Goal: Task Accomplishment & Management: Complete application form

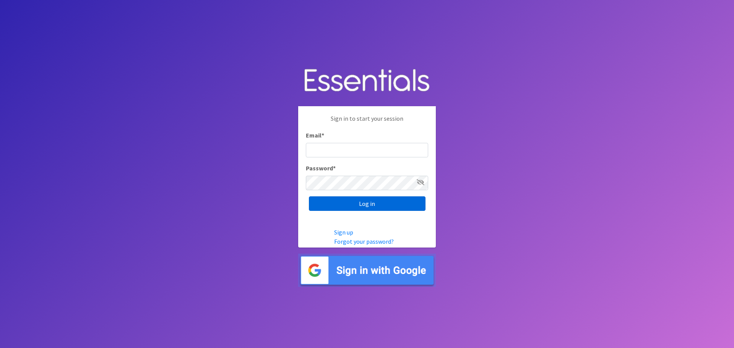
type input "[PERSON_NAME][EMAIL_ADDRESS][DOMAIN_NAME]"
click at [365, 205] on input "Log in" at bounding box center [367, 203] width 117 height 15
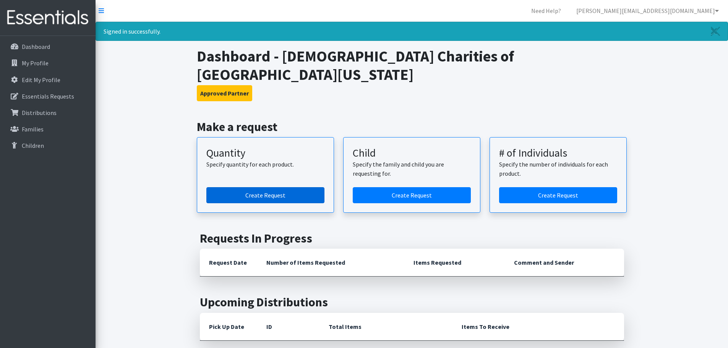
click at [265, 187] on link "Create Request" at bounding box center [265, 195] width 118 height 16
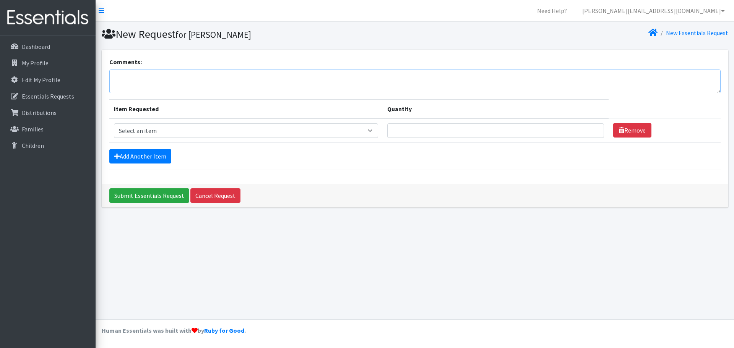
click at [276, 80] on textarea "Comments:" at bounding box center [414, 82] width 611 height 24
type textarea "Hi Kenneth, if possible, we would choose to pick up this distribution on Thursd…"
click at [375, 127] on select "Select an item Baby Formula Kids (Newborn) Kids (Preemie) Kids (Size 1) Kids (S…" at bounding box center [246, 130] width 264 height 15
select select "460"
click at [114, 123] on select "Select an item Baby Formula Kids (Newborn) Kids (Preemie) Kids (Size 1) Kids (S…" at bounding box center [246, 130] width 264 height 15
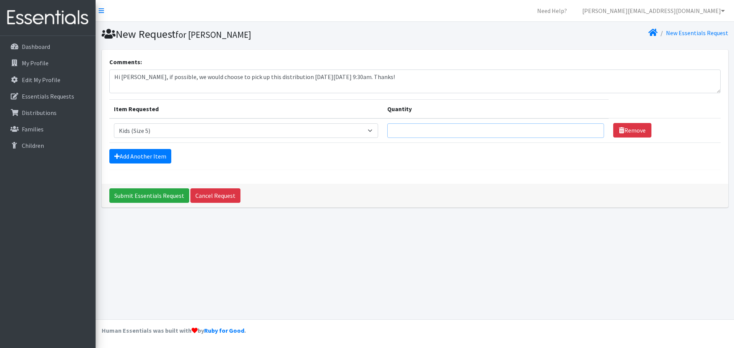
click at [430, 130] on input "Quantity" at bounding box center [495, 130] width 217 height 15
type input "1000"
click at [143, 155] on link "Add Another Item" at bounding box center [140, 156] width 62 height 15
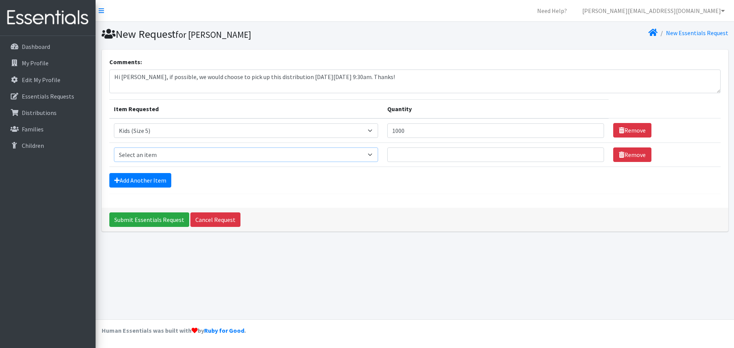
click at [376, 155] on select "Select an item Baby Formula Kids (Newborn) Kids (Preemie) Kids (Size 1) Kids (S…" at bounding box center [246, 155] width 264 height 15
select select "462"
click at [114, 148] on select "Select an item Baby Formula Kids (Newborn) Kids (Preemie) Kids (Size 1) Kids (S…" at bounding box center [246, 155] width 264 height 15
click at [448, 152] on input "Quantity" at bounding box center [495, 155] width 217 height 15
type input "1000"
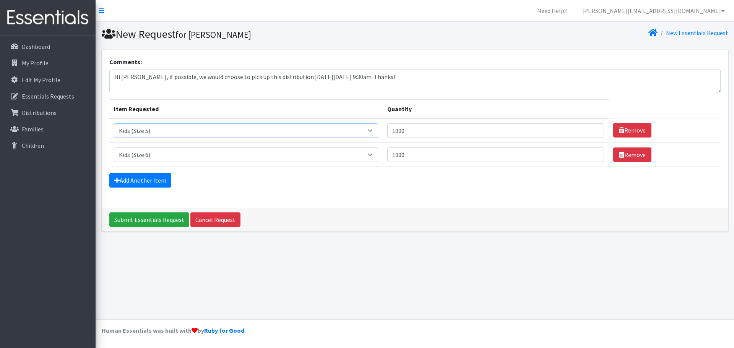
click at [375, 130] on select "Select an item Baby Formula Kids (Newborn) Kids (Preemie) Kids (Size 1) Kids (S…" at bounding box center [246, 130] width 264 height 15
click at [114, 123] on select "Select an item Baby Formula Kids (Newborn) Kids (Preemie) Kids (Size 1) Kids (S…" at bounding box center [246, 130] width 264 height 15
click at [375, 133] on select "Select an item Baby Formula Kids (Newborn) Kids (Preemie) Kids (Size 1) Kids (S…" at bounding box center [246, 130] width 264 height 15
select select "459"
click at [114, 123] on select "Select an item Baby Formula Kids (Newborn) Kids (Preemie) Kids (Size 1) Kids (S…" at bounding box center [246, 130] width 264 height 15
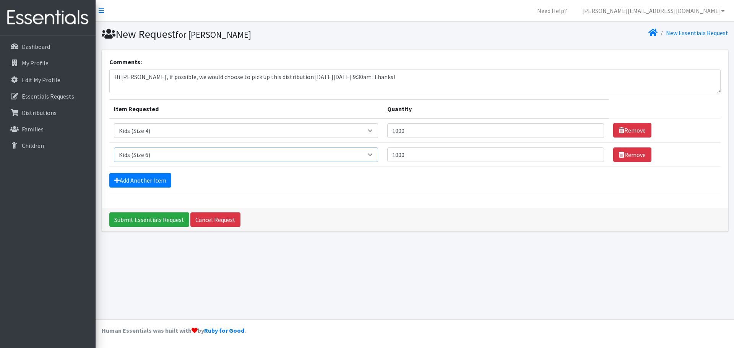
click at [378, 154] on select "Select an item Baby Formula Kids (Newborn) Kids (Preemie) Kids (Size 1) Kids (S…" at bounding box center [246, 155] width 264 height 15
select select "460"
click at [114, 148] on select "Select an item Baby Formula Kids (Newborn) Kids (Preemie) Kids (Size 1) Kids (S…" at bounding box center [246, 155] width 264 height 15
drag, startPoint x: 414, startPoint y: 130, endPoint x: 369, endPoint y: 127, distance: 45.2
click at [369, 127] on tr "Item Requested Select an item Baby Formula Kids (Newborn) Kids (Preemie) Kids (…" at bounding box center [414, 130] width 611 height 24
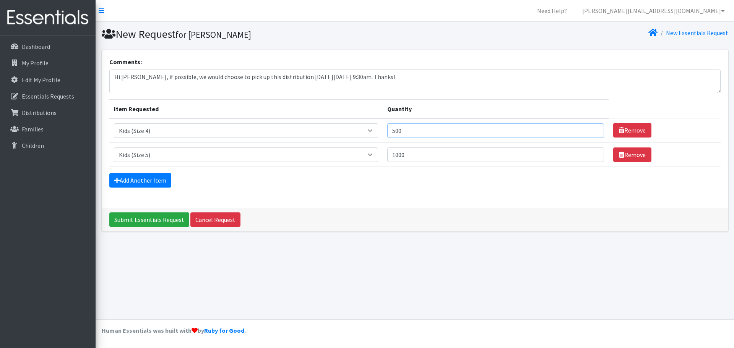
type input "500"
click at [431, 157] on input "1000" at bounding box center [495, 155] width 217 height 15
type input "1"
type input "2000"
click at [152, 178] on link "Add Another Item" at bounding box center [140, 180] width 62 height 15
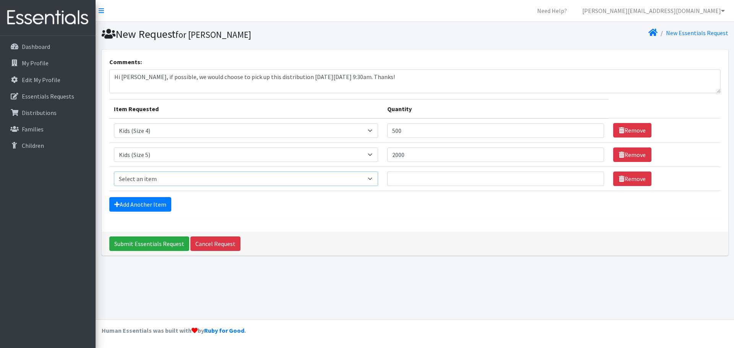
click at [378, 179] on select "Select an item Baby Formula Kids (Newborn) Kids (Preemie) Kids (Size 1) Kids (S…" at bounding box center [246, 179] width 264 height 15
select select "462"
click at [114, 172] on select "Select an item Baby Formula Kids (Newborn) Kids (Preemie) Kids (Size 1) Kids (S…" at bounding box center [246, 179] width 264 height 15
click at [162, 207] on link "Add Another Item" at bounding box center [140, 204] width 62 height 15
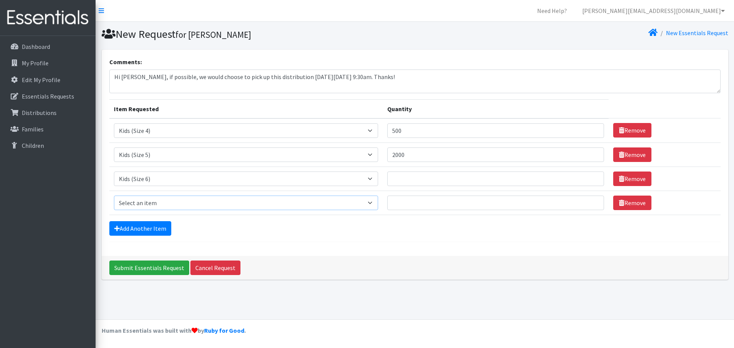
click at [378, 203] on select "Select an item Baby Formula Kids (Newborn) Kids (Preemie) Kids (Size 1) Kids (S…" at bounding box center [246, 203] width 264 height 15
select select "1683"
click at [114, 196] on select "Select an item Baby Formula Kids (Newborn) Kids (Preemie) Kids (Size 1) Kids (S…" at bounding box center [246, 203] width 264 height 15
click at [422, 200] on input "Quantity" at bounding box center [495, 203] width 217 height 15
type input "500"
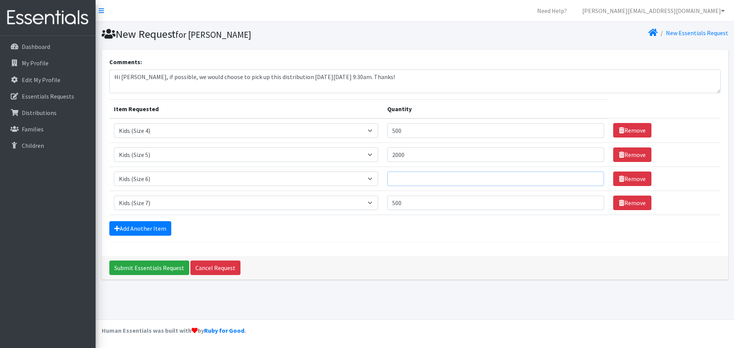
click at [409, 176] on input "Quantity" at bounding box center [495, 179] width 217 height 15
type input "2000"
click at [286, 246] on div "Comments: Hi Kenneth, if possible, we would choose to pick up this distribution…" at bounding box center [415, 153] width 626 height 206
click at [154, 231] on link "Add Another Item" at bounding box center [140, 228] width 62 height 15
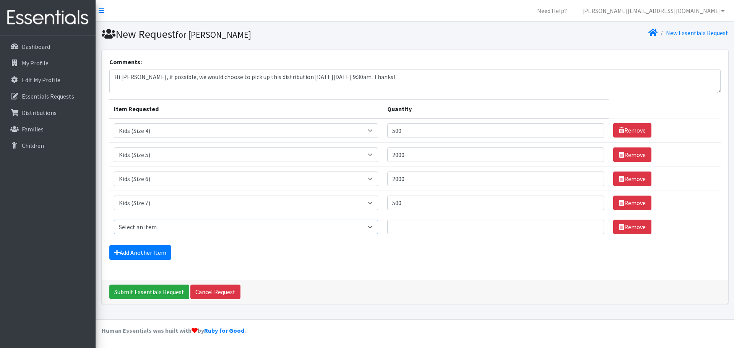
click at [375, 225] on select "Select an item Baby Formula Kids (Newborn) Kids (Preemie) Kids (Size 1) Kids (S…" at bounding box center [246, 227] width 264 height 15
select select "444"
click at [114, 220] on select "Select an item Baby Formula Kids (Newborn) Kids (Preemie) Kids (Size 1) Kids (S…" at bounding box center [246, 227] width 264 height 15
click at [428, 226] on input "Quantity" at bounding box center [495, 227] width 217 height 15
type input "100"
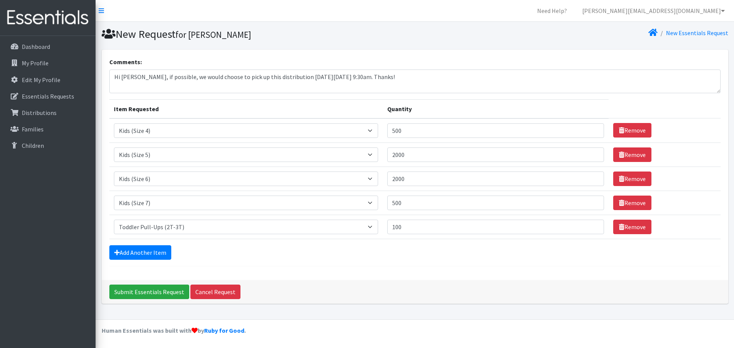
click at [256, 255] on div "Add Another Item" at bounding box center [414, 252] width 611 height 15
click at [154, 252] on link "Add Another Item" at bounding box center [140, 252] width 62 height 15
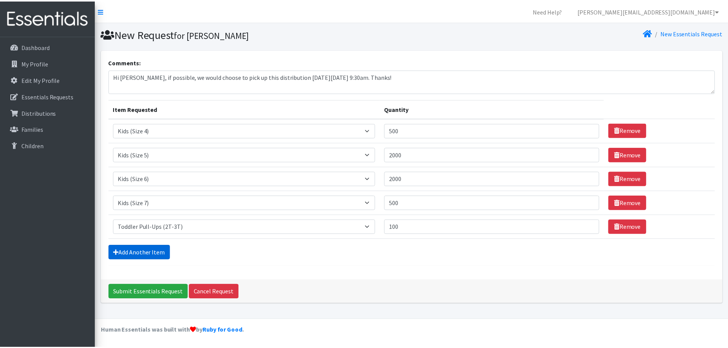
scroll to position [15, 0]
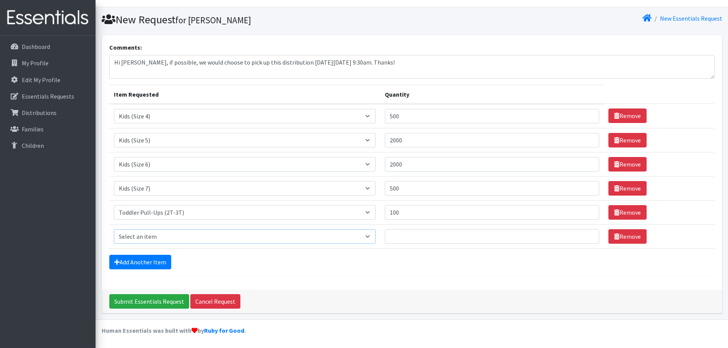
click at [294, 240] on select "Select an item Baby Formula Kids (Newborn) Kids (Preemie) Kids (Size 1) Kids (S…" at bounding box center [245, 236] width 262 height 15
select select "445"
click at [114, 229] on select "Select an item Baby Formula Kids (Newborn) Kids (Preemie) Kids (Size 1) Kids (S…" at bounding box center [245, 236] width 262 height 15
click at [459, 233] on input "Quantity" at bounding box center [492, 236] width 215 height 15
type input "100"
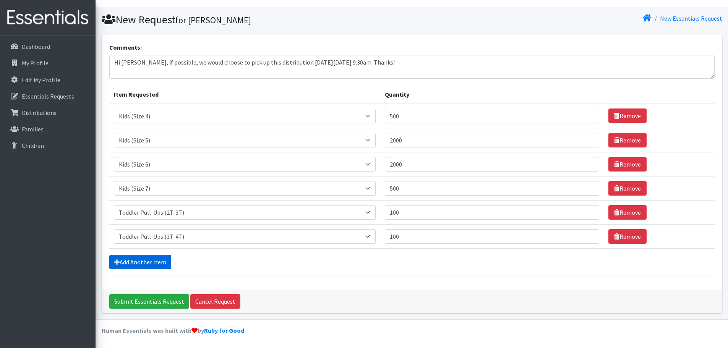
click at [133, 266] on link "Add Another Item" at bounding box center [140, 262] width 62 height 15
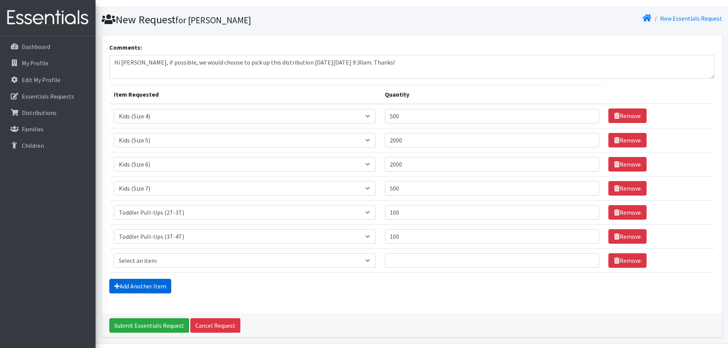
scroll to position [39, 0]
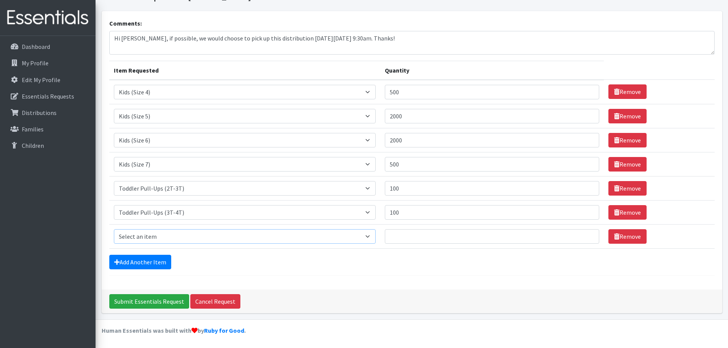
click at [193, 235] on select "Select an item Baby Formula Kids (Newborn) Kids (Preemie) Kids (Size 1) Kids (S…" at bounding box center [245, 236] width 262 height 15
select select "446"
click at [114, 229] on select "Select an item Baby Formula Kids (Newborn) Kids (Preemie) Kids (Size 1) Kids (S…" at bounding box center [245, 236] width 262 height 15
click at [436, 234] on input "Quantity" at bounding box center [492, 236] width 215 height 15
type input "100"
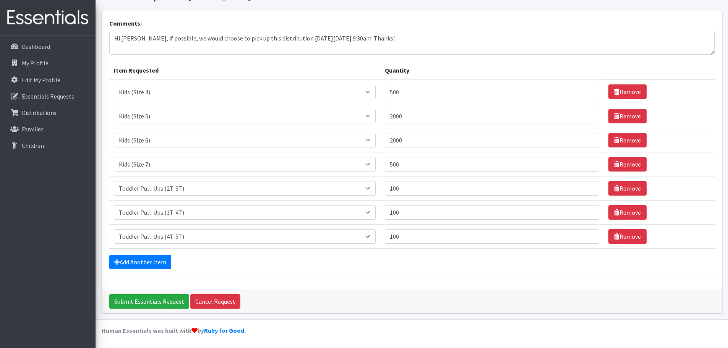
click at [300, 276] on hr at bounding box center [411, 276] width 605 height 0
click at [157, 261] on link "Add Another Item" at bounding box center [140, 262] width 62 height 15
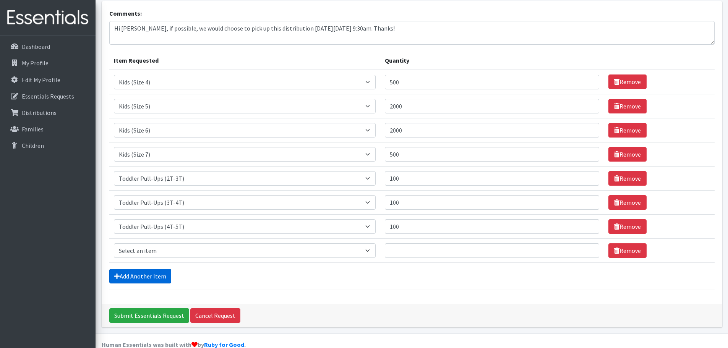
scroll to position [63, 0]
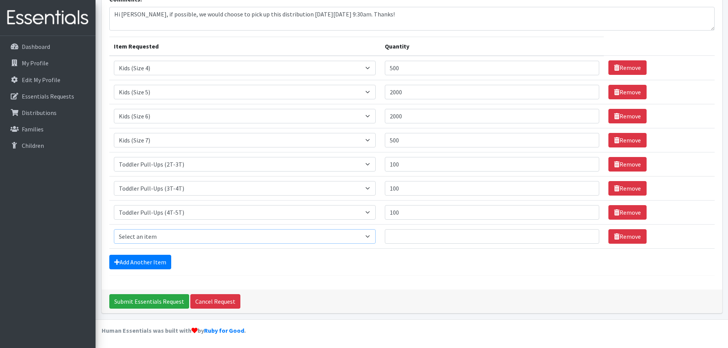
click at [376, 236] on select "Select an item Baby Formula Kids (Newborn) Kids (Preemie) Kids (Size 1) Kids (S…" at bounding box center [245, 236] width 262 height 15
select select "1534"
click at [114, 229] on select "Select an item Baby Formula Kids (Newborn) Kids (Preemie) Kids (Size 1) Kids (S…" at bounding box center [245, 236] width 262 height 15
click at [405, 235] on input "Quantity" at bounding box center [492, 236] width 215 height 15
drag, startPoint x: 412, startPoint y: 239, endPoint x: 406, endPoint y: 237, distance: 6.3
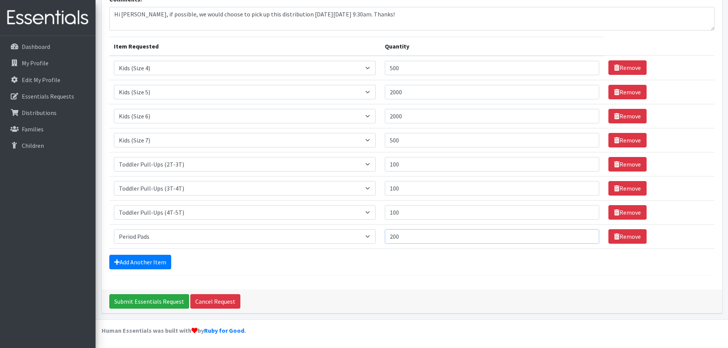
click at [406, 237] on input "200" at bounding box center [492, 236] width 215 height 15
type input "200"
click at [162, 265] on link "Add Another Item" at bounding box center [140, 262] width 62 height 15
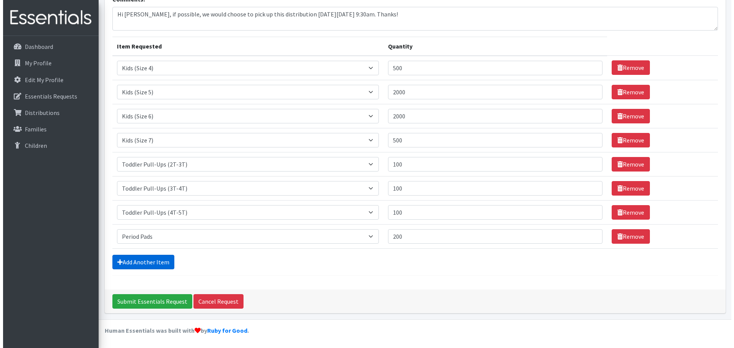
scroll to position [87, 0]
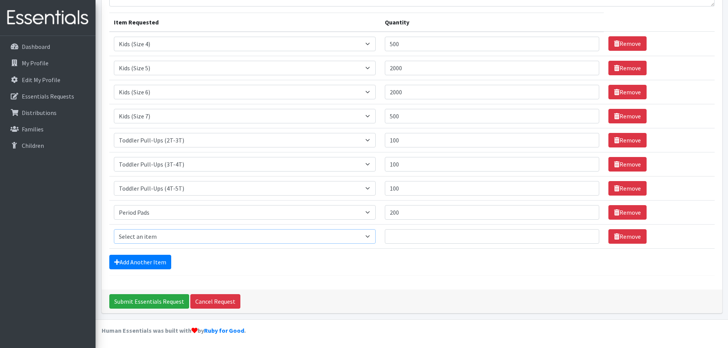
click at [165, 237] on select "Select an item Baby Formula Kids (Newborn) Kids (Preemie) Kids (Size 1) Kids (S…" at bounding box center [245, 236] width 262 height 15
select select "1536"
click at [114, 229] on select "Select an item Baby Formula Kids (Newborn) Kids (Preemie) Kids (Size 1) Kids (S…" at bounding box center [245, 236] width 262 height 15
click at [416, 236] on input "Quantity" at bounding box center [492, 236] width 215 height 15
type input "250"
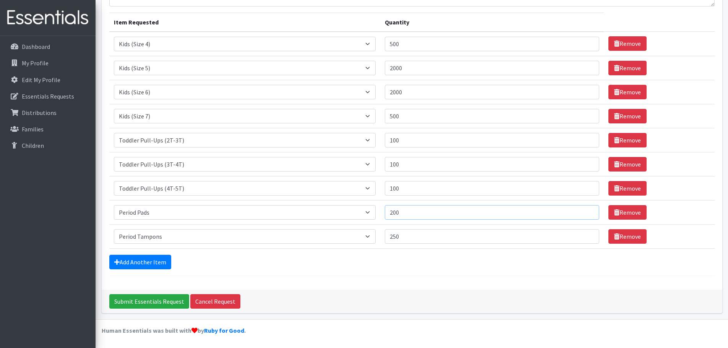
click at [413, 210] on input "200" at bounding box center [492, 212] width 215 height 15
click at [262, 273] on form "Comments: Hi Kenneth, if possible, we would choose to pick up this distribution…" at bounding box center [411, 123] width 605 height 305
click at [406, 214] on input "250" at bounding box center [492, 212] width 215 height 15
drag, startPoint x: 406, startPoint y: 214, endPoint x: 369, endPoint y: 221, distance: 37.7
click at [369, 221] on tr "Item Requested Select an item Baby Formula Kids (Newborn) Kids (Preemie) Kids (…" at bounding box center [411, 212] width 605 height 24
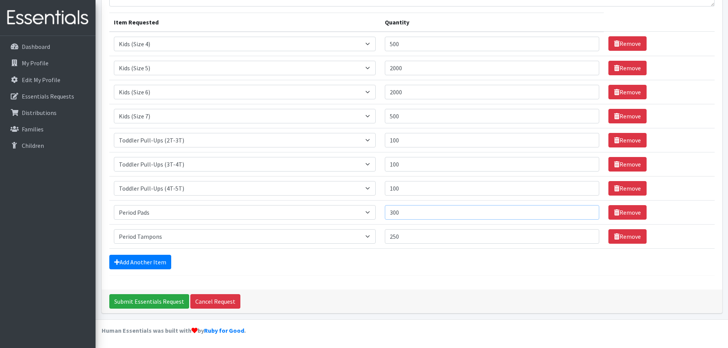
type input "300"
click at [409, 237] on input "250" at bounding box center [492, 236] width 215 height 15
type input "200"
click at [371, 268] on div "Add Another Item" at bounding box center [411, 262] width 605 height 15
click at [196, 276] on div "Comments: Hi Kenneth, if possible, we would choose to pick up this distribution…" at bounding box center [412, 126] width 621 height 327
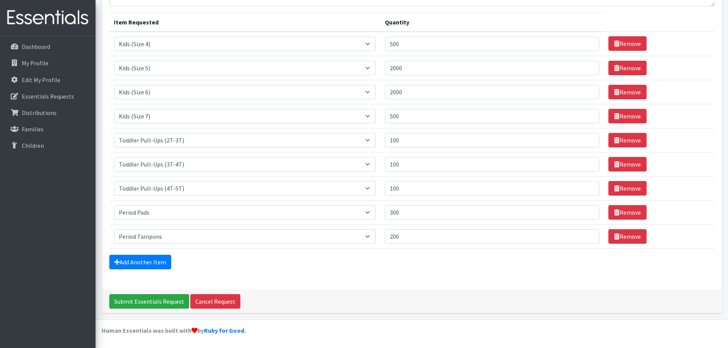
click at [196, 276] on div "Comments: Hi Kenneth, if possible, we would choose to pick up this distribution…" at bounding box center [412, 126] width 621 height 327
click at [163, 303] on input "Submit Essentials Request" at bounding box center [149, 301] width 80 height 15
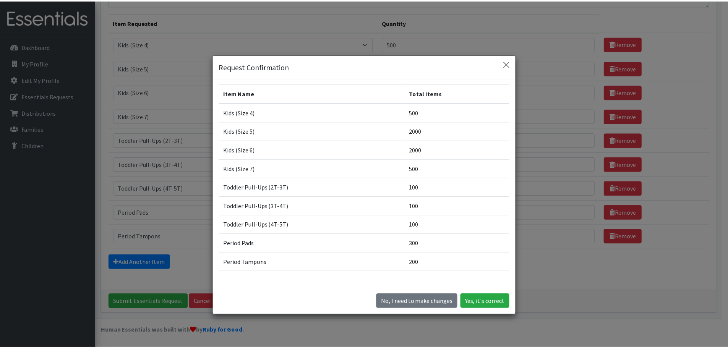
scroll to position [0, 0]
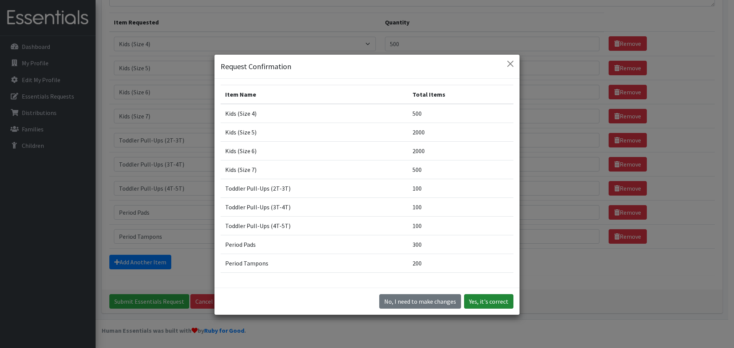
click at [487, 302] on button "Yes, it's correct" at bounding box center [488, 301] width 49 height 15
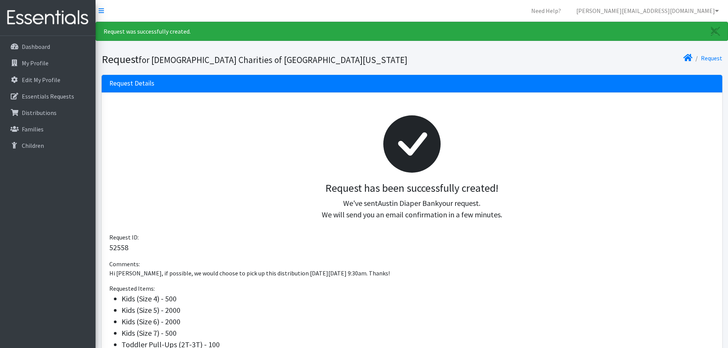
click at [248, 188] on h3 "Request has been successfully created!" at bounding box center [411, 188] width 593 height 13
